Goal: Information Seeking & Learning: Learn about a topic

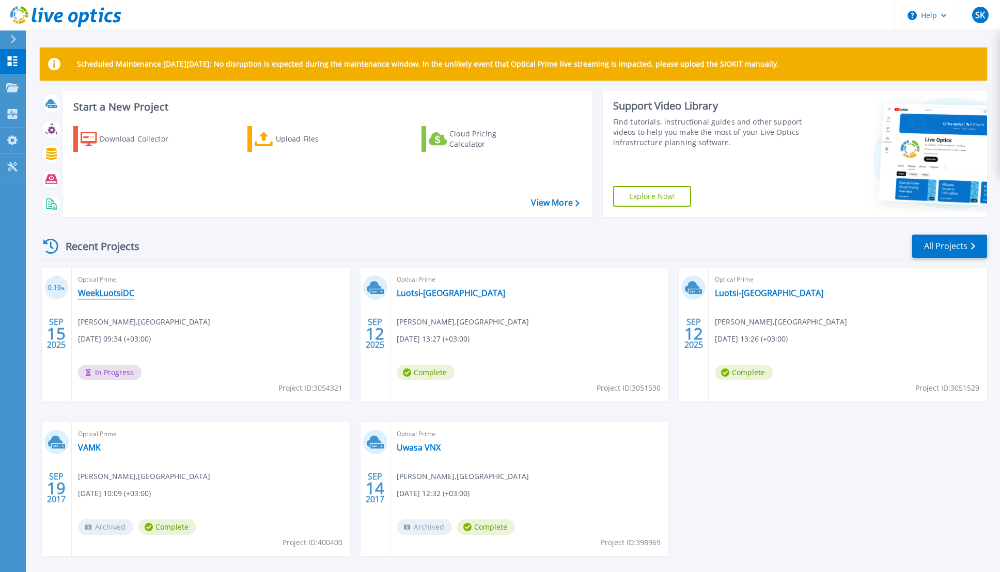
click at [114, 294] on link "WeekLuotsiDC" at bounding box center [106, 293] width 56 height 10
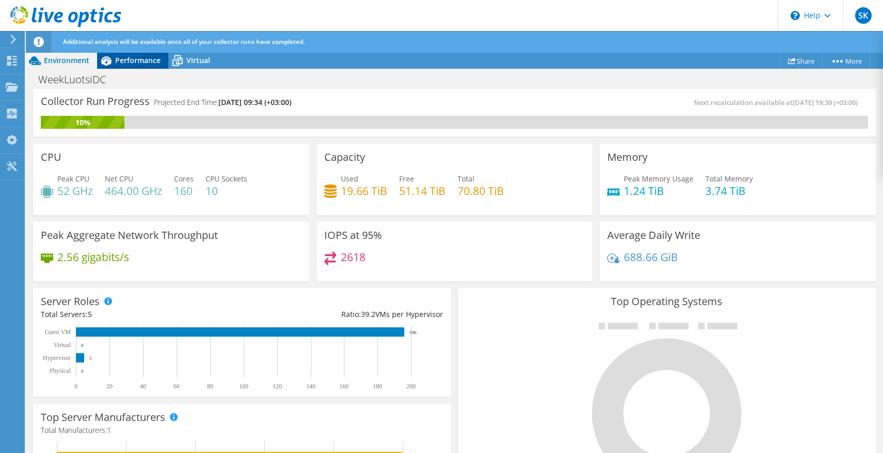
click at [126, 60] on span "Performance" at bounding box center [137, 60] width 45 height 10
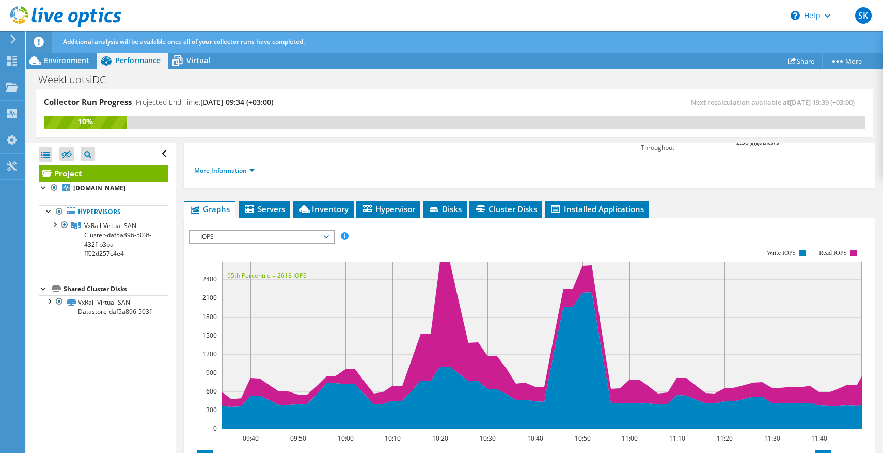
scroll to position [139, 0]
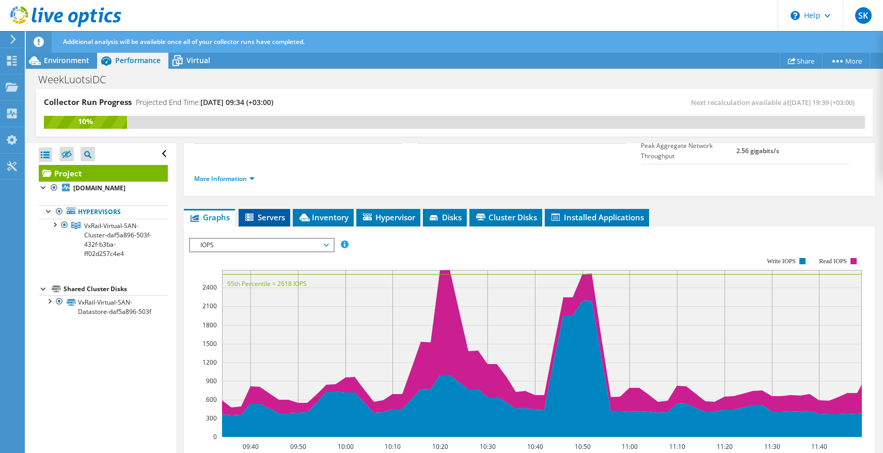
click at [269, 209] on li "Servers" at bounding box center [265, 218] width 52 height 18
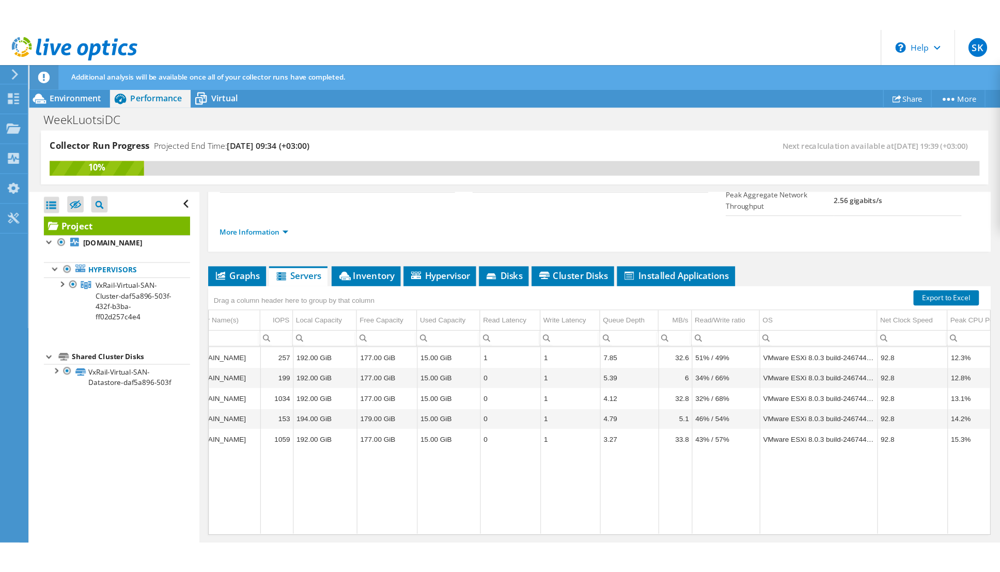
scroll to position [0, 0]
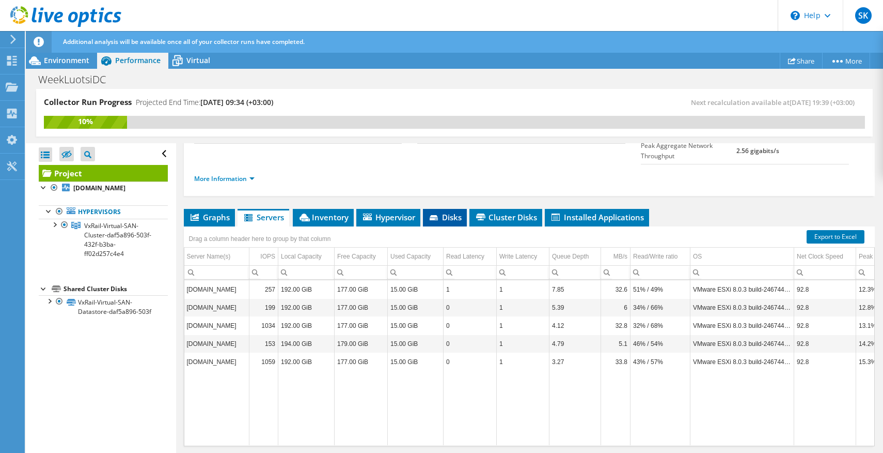
click at [443, 212] on span "Disks" at bounding box center [445, 217] width 34 height 10
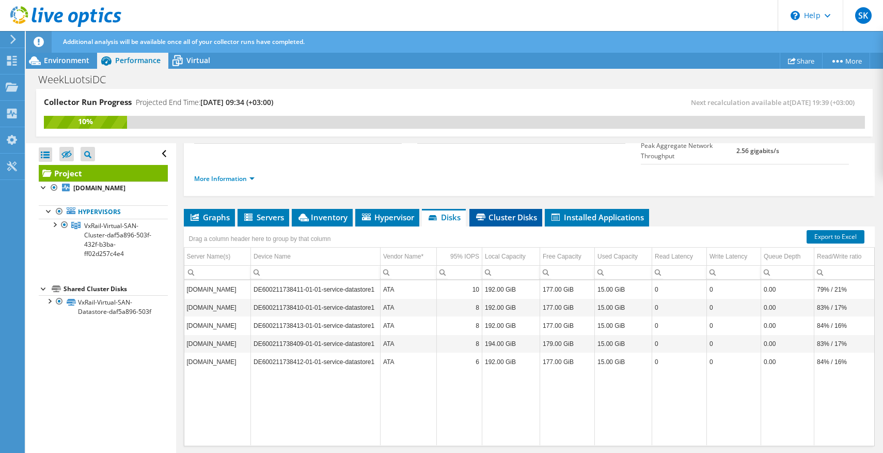
click at [488, 212] on span "Cluster Disks" at bounding box center [506, 217] width 63 height 10
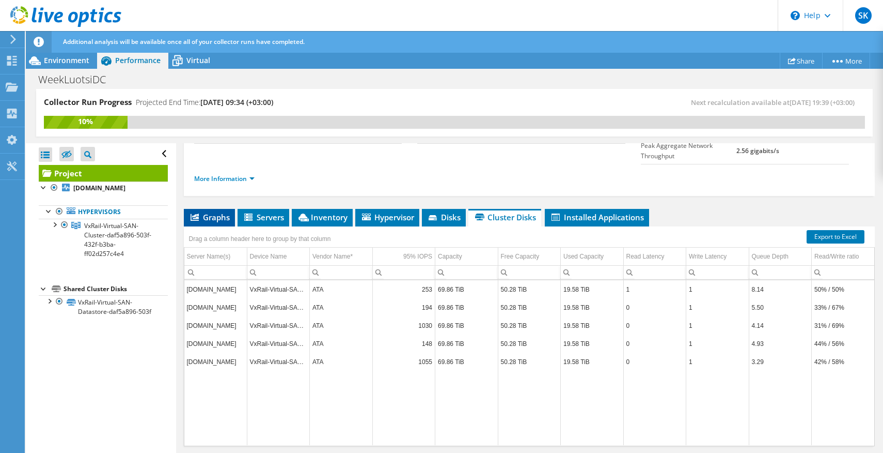
click at [217, 212] on span "Graphs" at bounding box center [209, 217] width 41 height 10
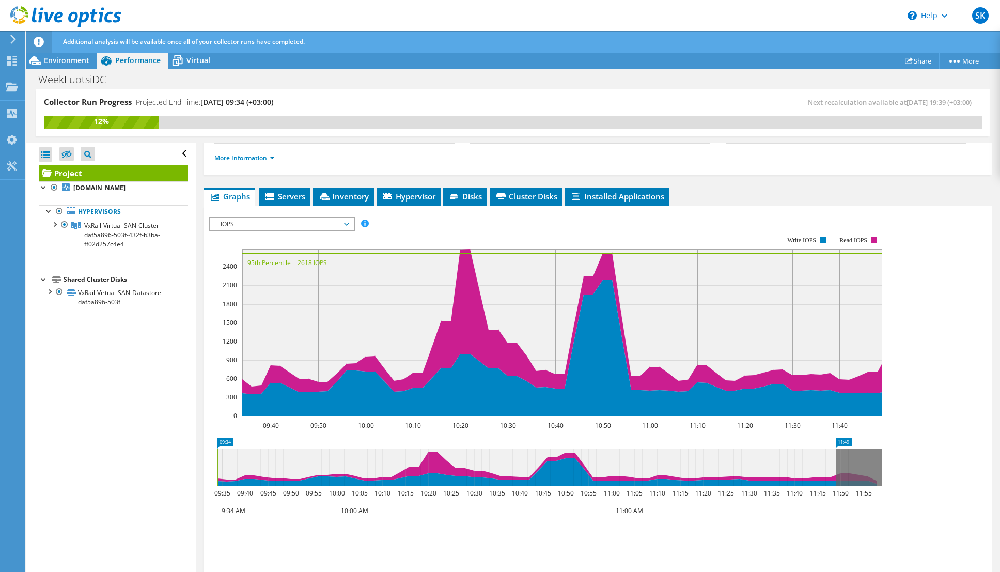
scroll to position [139, 0]
